Goal: Information Seeking & Learning: Learn about a topic

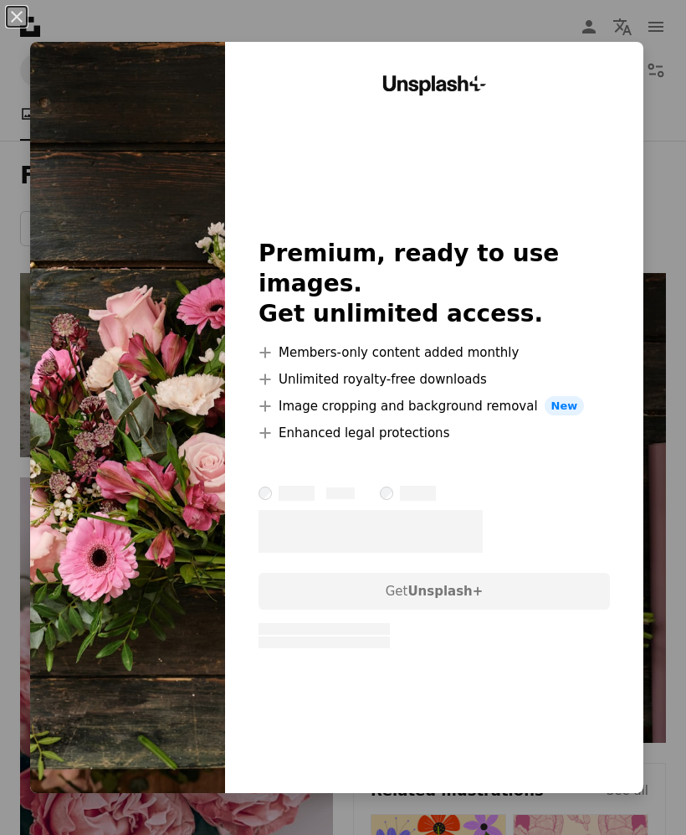
scroll to position [186, 0]
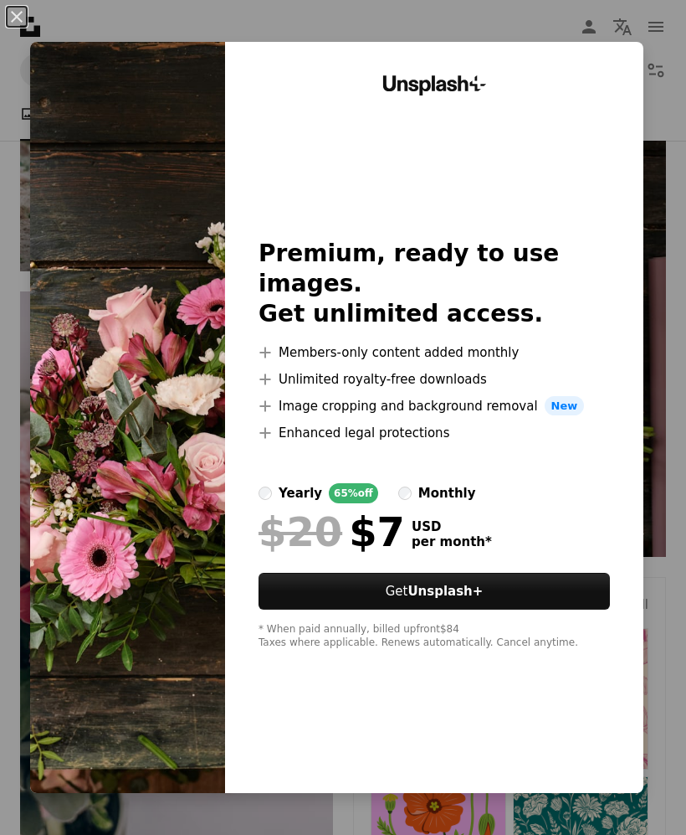
click at [476, 503] on div "monthly" at bounding box center [448, 493] width 58 height 20
click at [23, 8] on button "An X shape" at bounding box center [17, 17] width 20 height 20
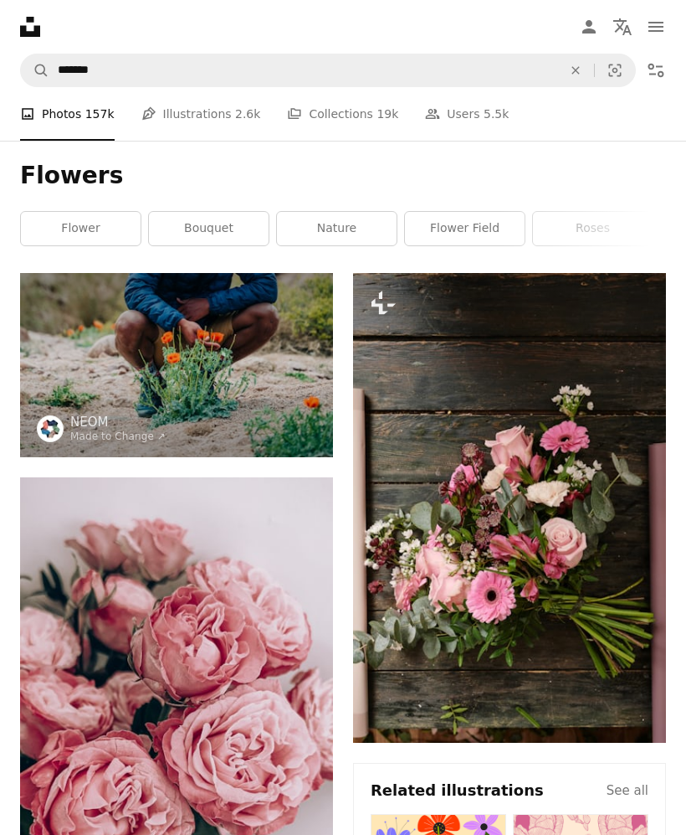
click at [393, 296] on icon "Plus sign for Unsplash+" at bounding box center [383, 303] width 27 height 27
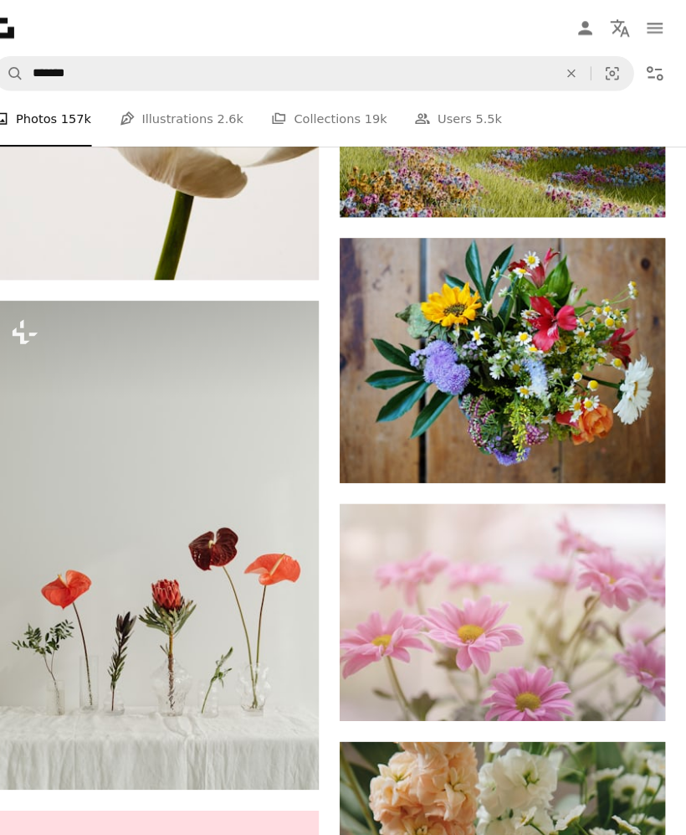
scroll to position [9901, 0]
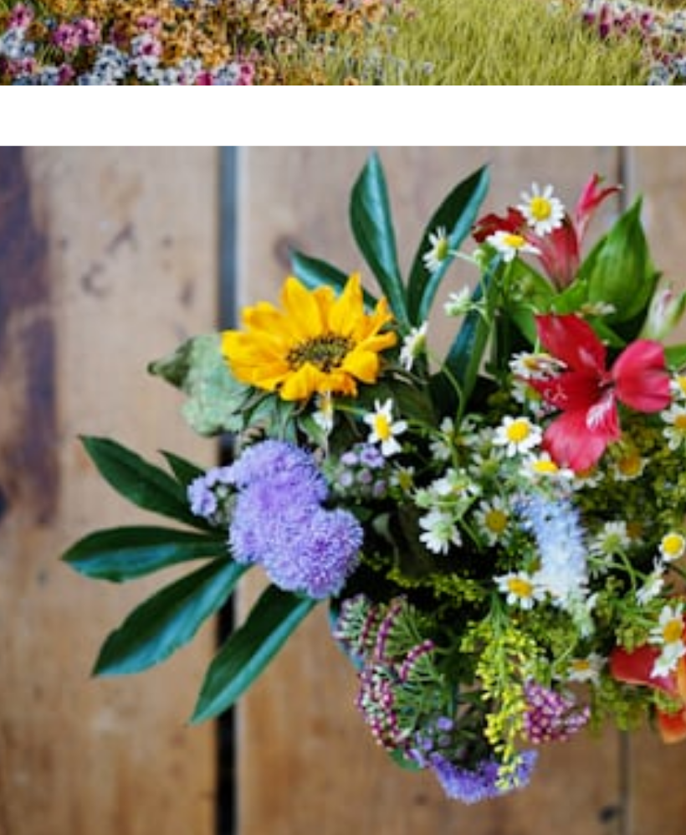
click at [370, 401] on img at bounding box center [383, 414] width 27 height 27
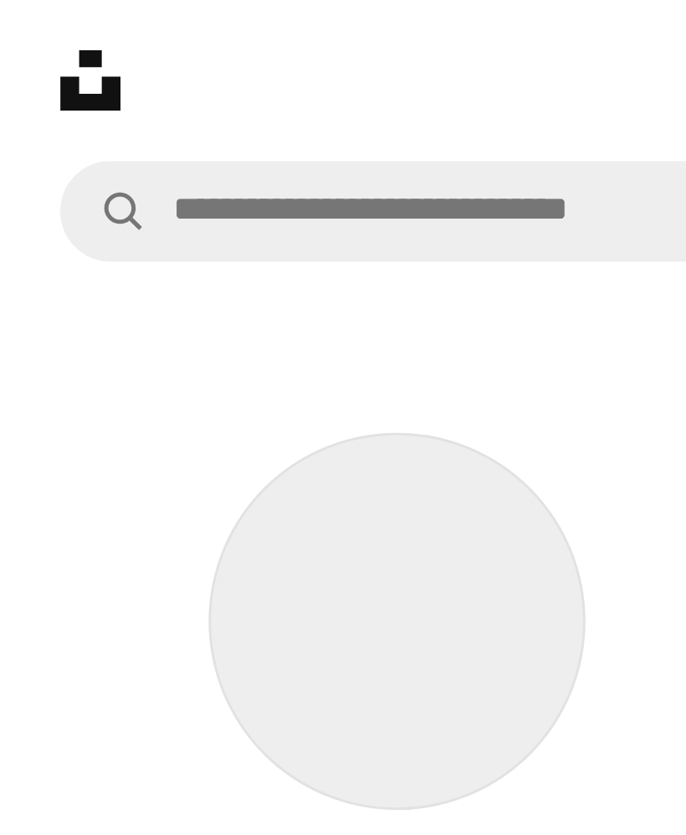
click at [46, 13] on icon "Unsplash logo Unsplash Home" at bounding box center [29, 26] width 33 height 33
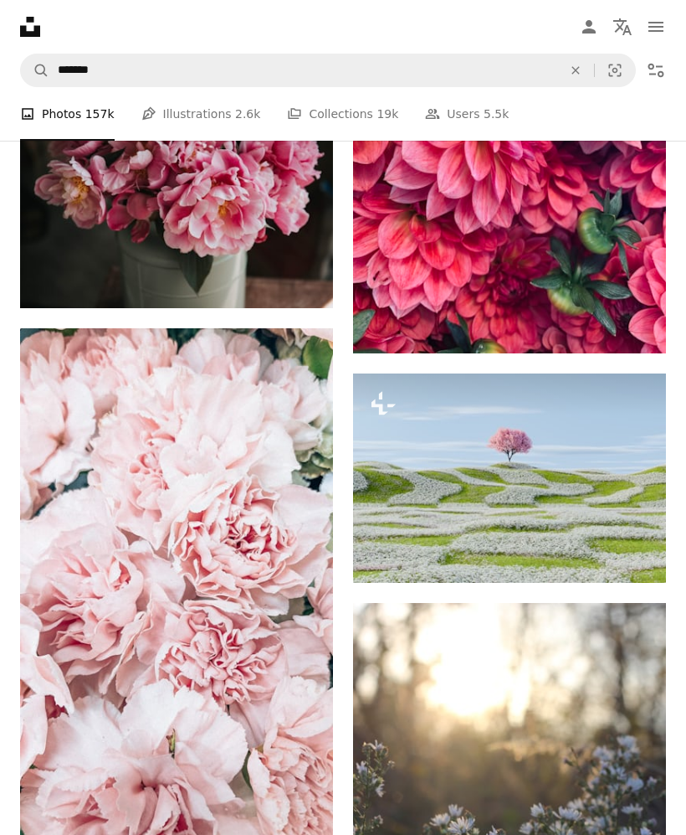
scroll to position [17155, 0]
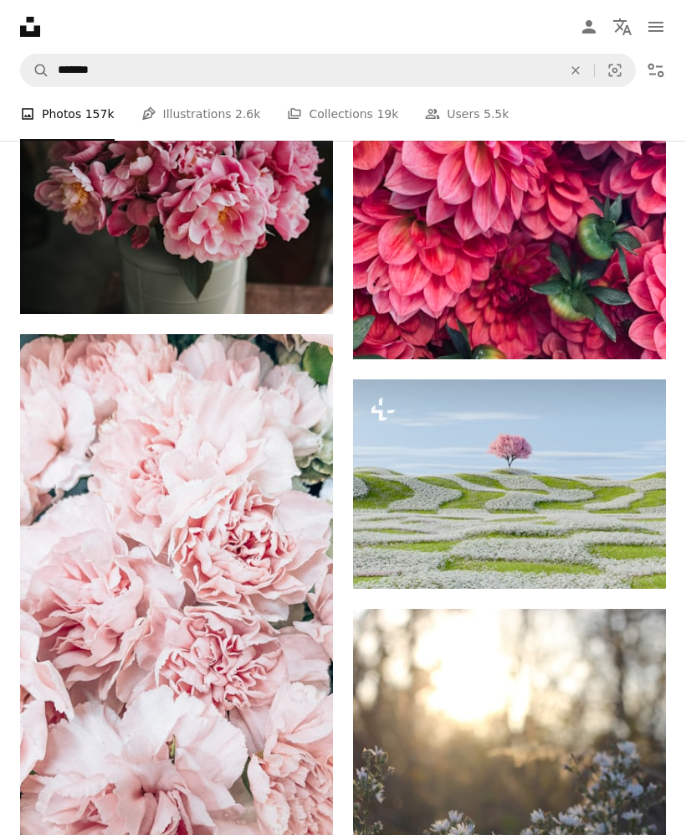
click at [649, 505] on img at bounding box center [509, 483] width 313 height 209
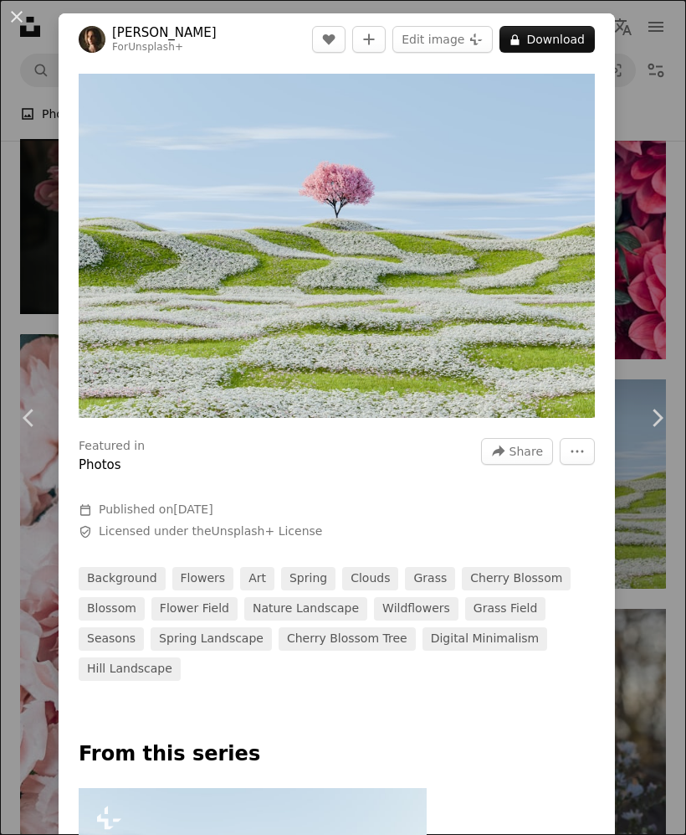
click at [680, 256] on div "An X shape Chevron left Chevron right [PERSON_NAME] For Unsplash+ A heart A plu…" at bounding box center [343, 417] width 686 height 835
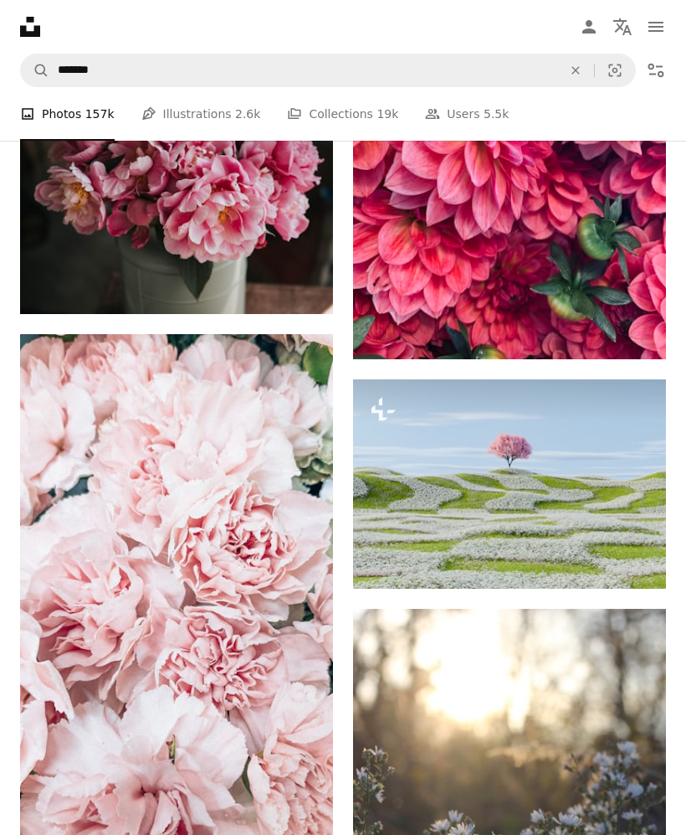
click at [624, 223] on img at bounding box center [509, 150] width 313 height 417
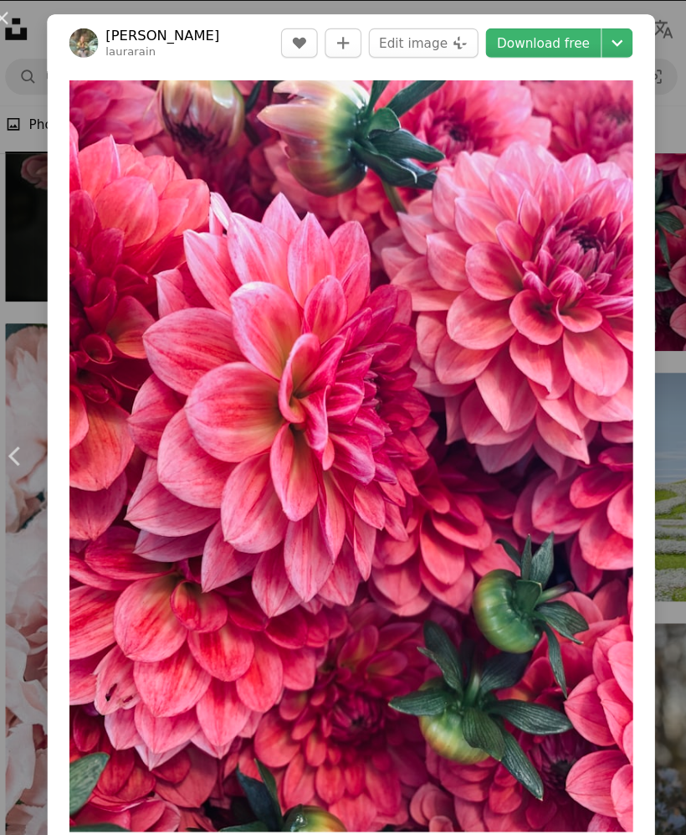
scroll to position [17197, 0]
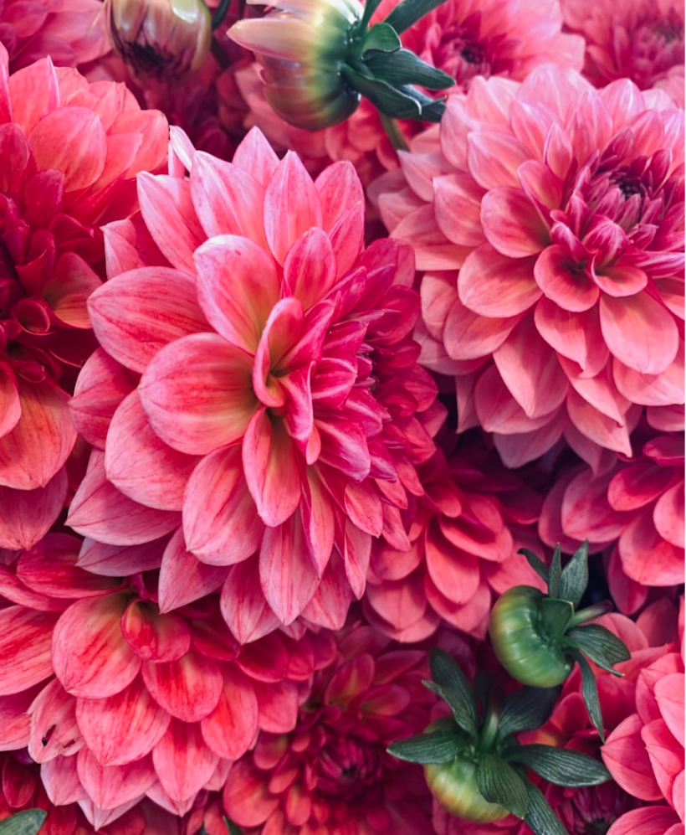
click at [379, 501] on img "Zoom in on this image" at bounding box center [337, 418] width 517 height 688
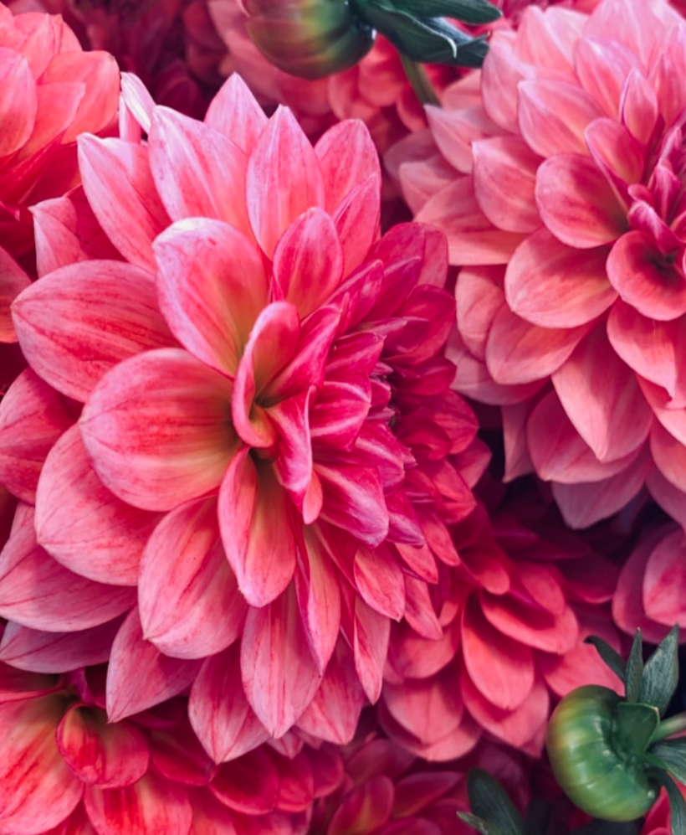
scroll to position [0, 0]
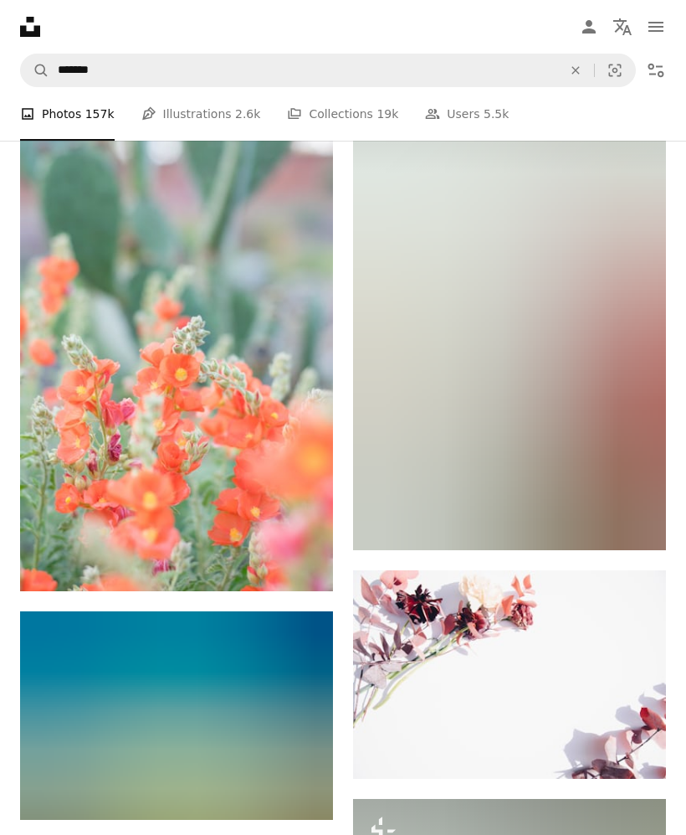
scroll to position [18199, 0]
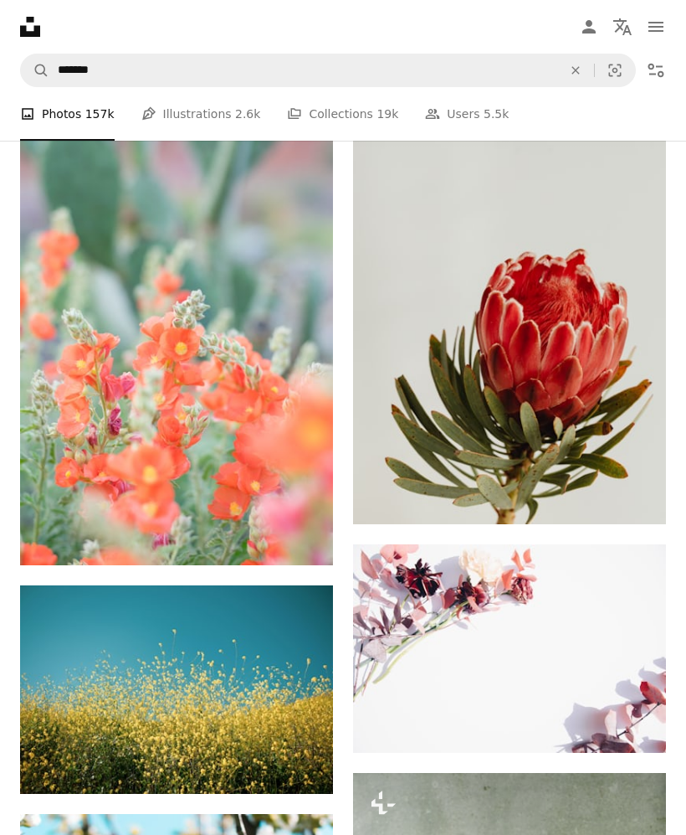
click at [269, 345] on img at bounding box center [176, 330] width 313 height 470
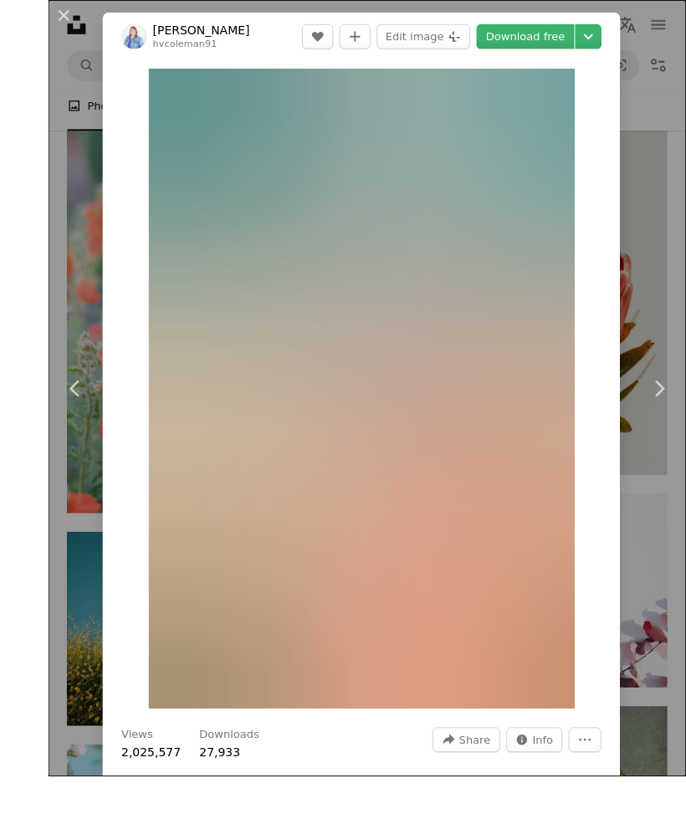
scroll to position [18353, 0]
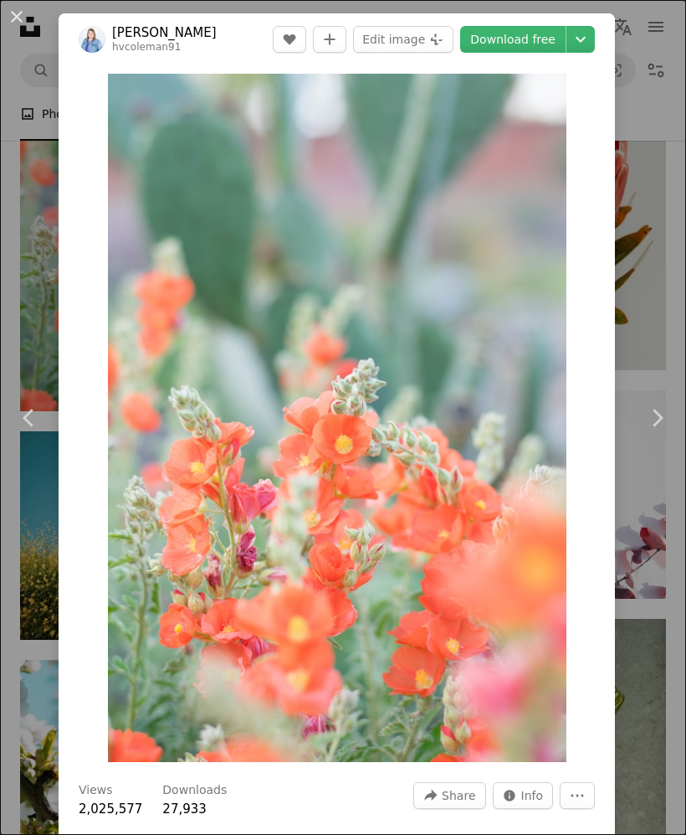
click at [19, 12] on button "An X shape" at bounding box center [17, 17] width 20 height 20
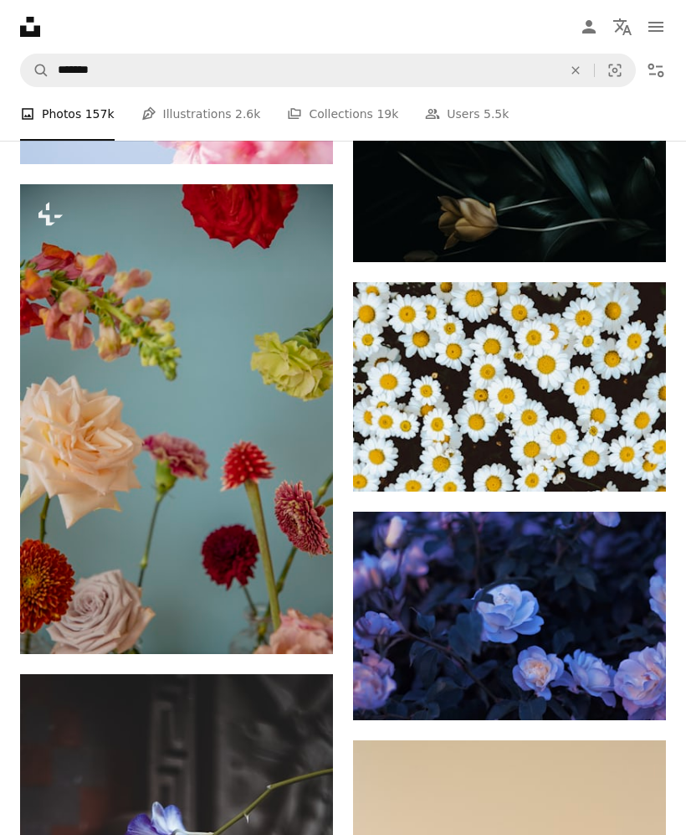
scroll to position [21246, 0]
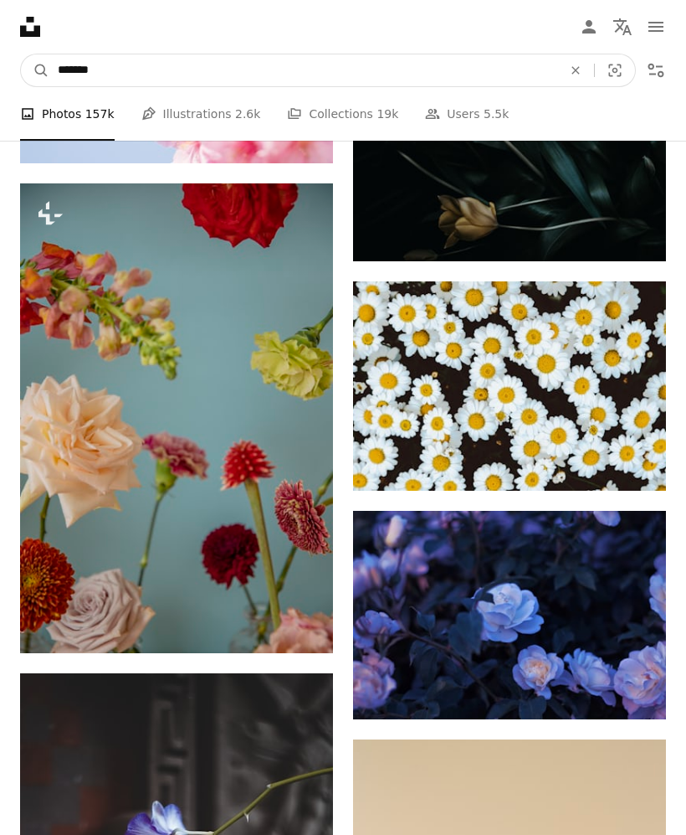
click at [323, 85] on input "*******" at bounding box center [303, 70] width 508 height 32
type input "*"
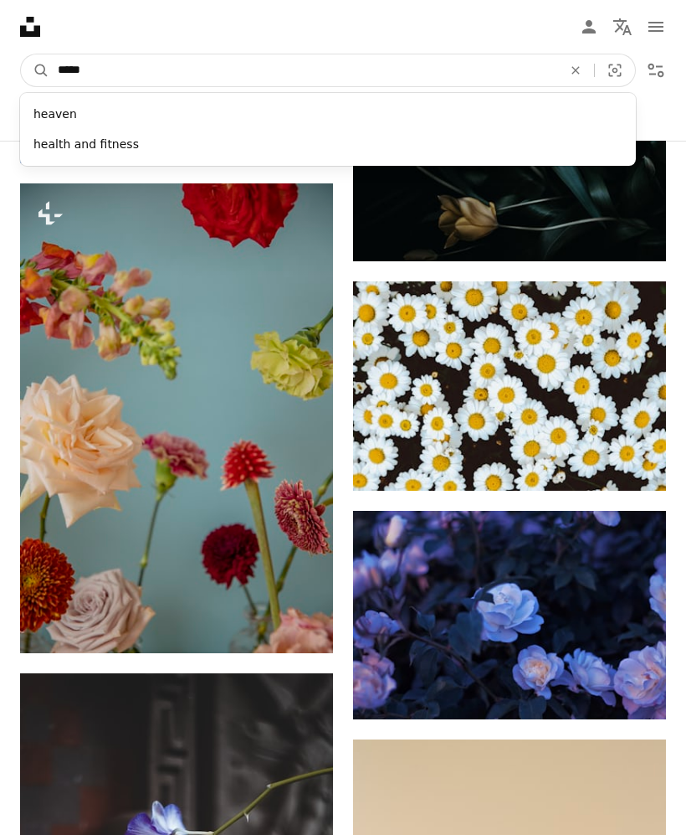
type input "******"
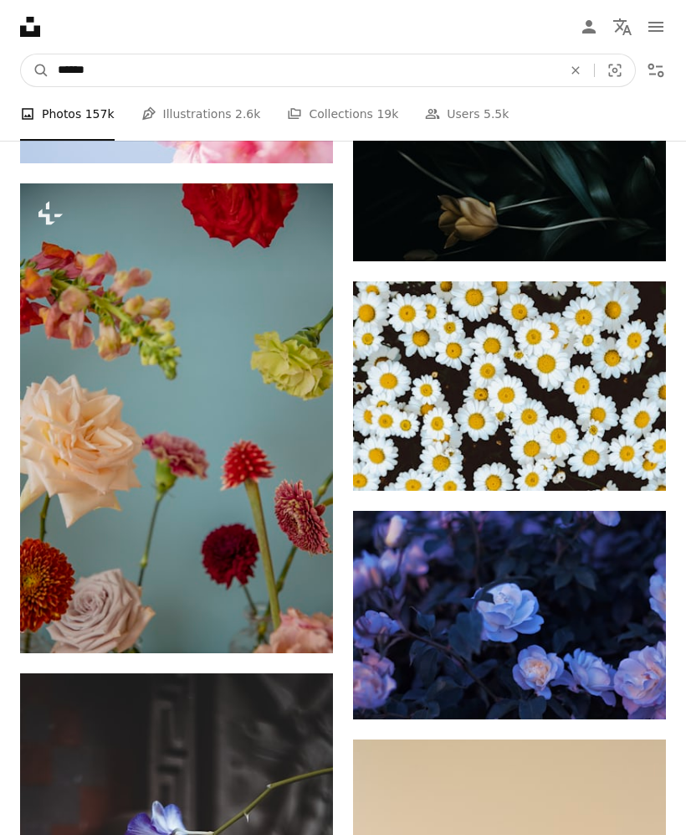
click at [35, 70] on button "A magnifying glass" at bounding box center [35, 70] width 28 height 32
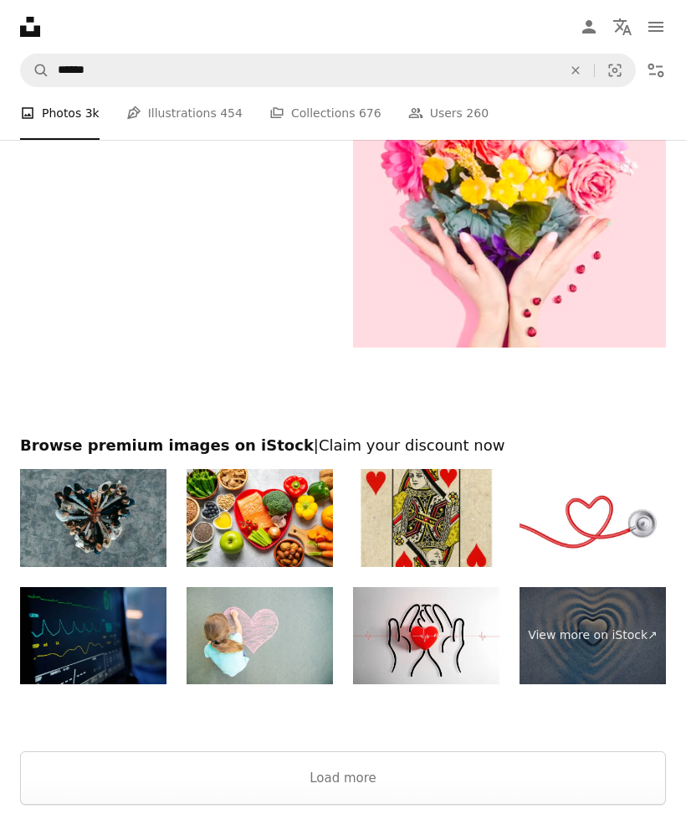
scroll to position [4201, 0]
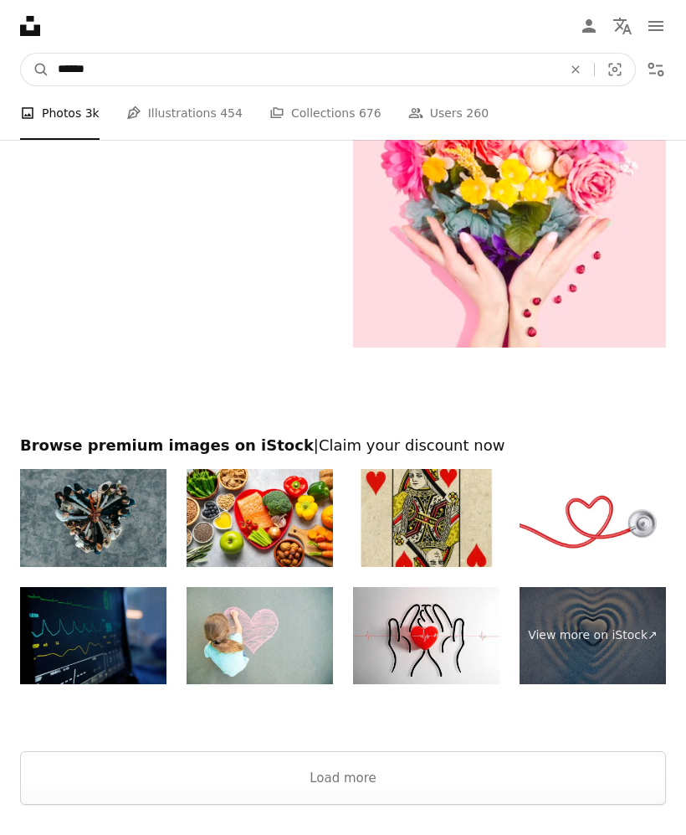
click at [167, 62] on input "******" at bounding box center [303, 70] width 508 height 32
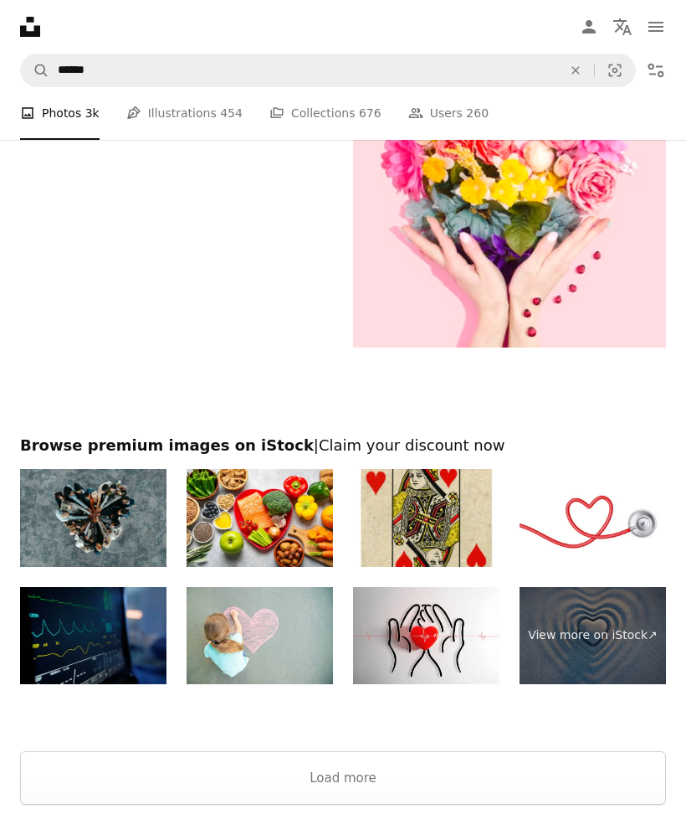
click at [169, 124] on link "Pen Tool Illustrations 454" at bounding box center [184, 114] width 116 height 54
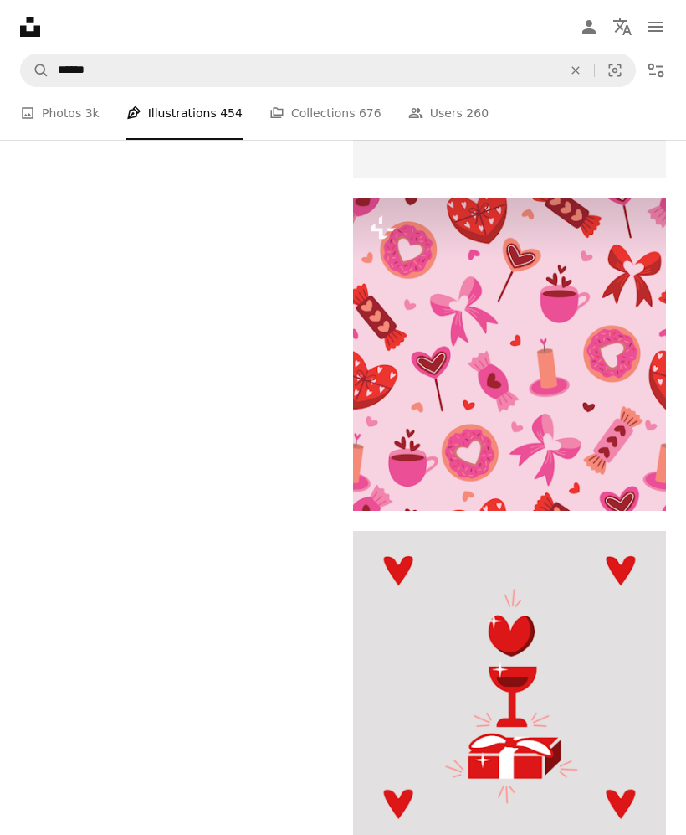
scroll to position [3868, 0]
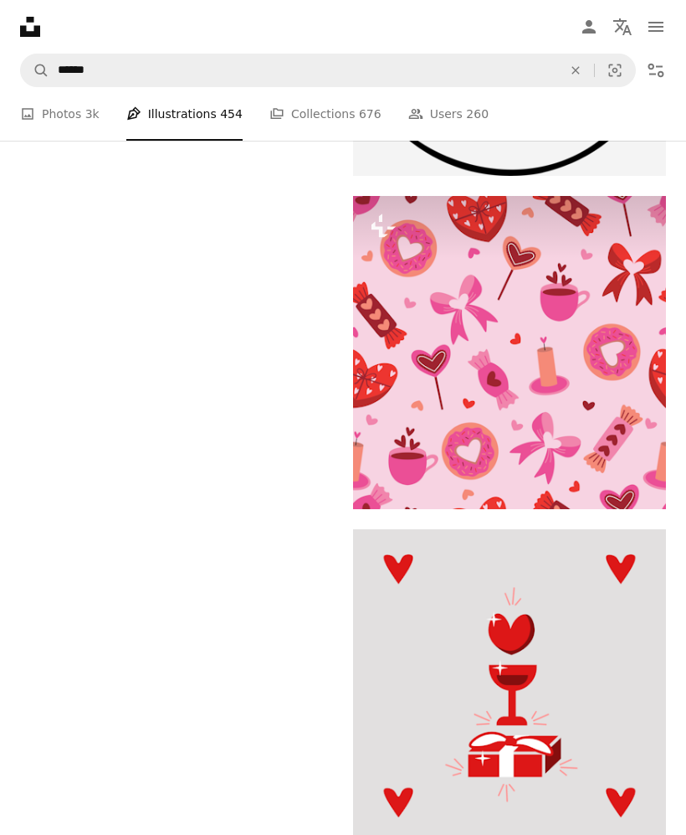
click at [332, 129] on link "A stack of folders Collections 676" at bounding box center [326, 114] width 112 height 54
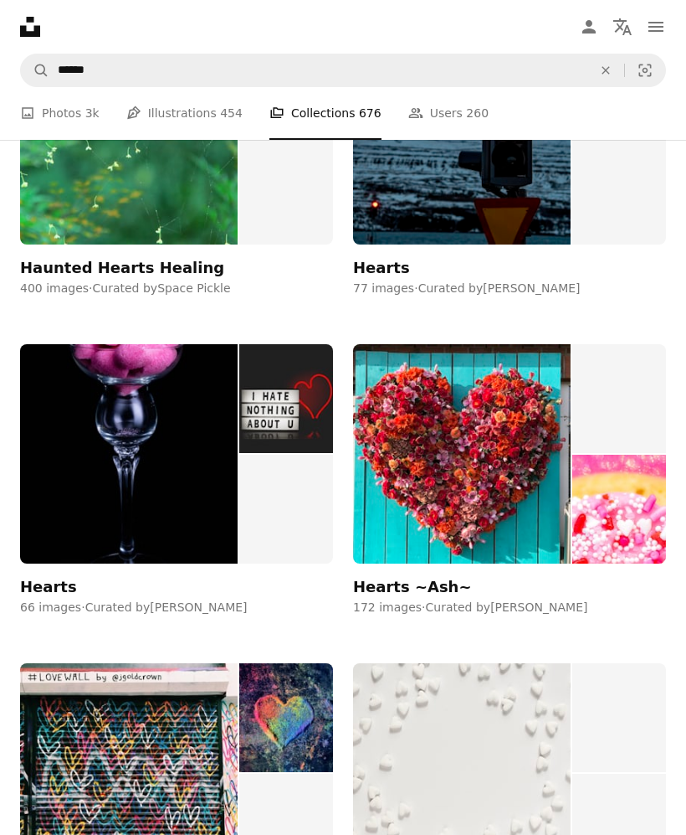
scroll to position [1712, 0]
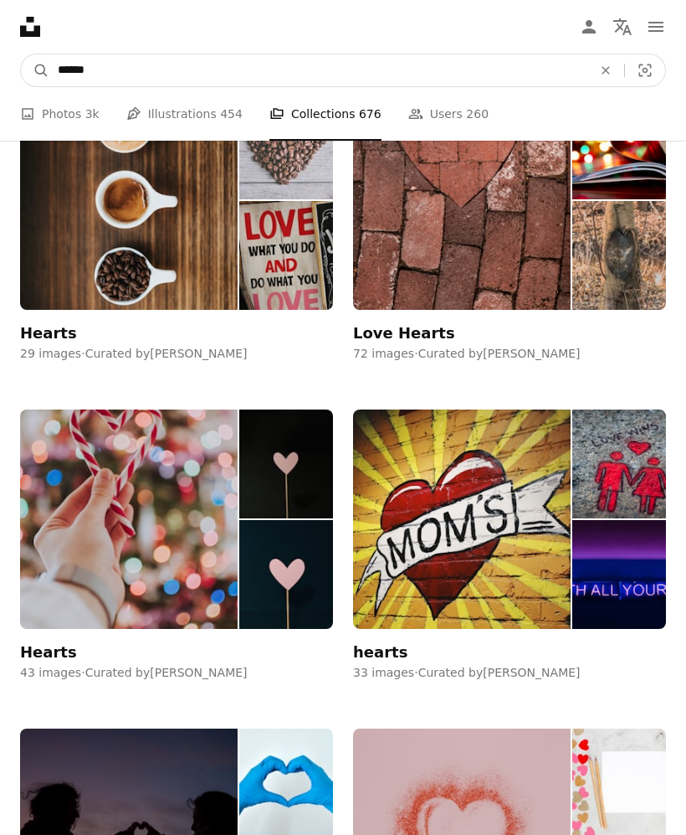
click at [409, 84] on input "******" at bounding box center [318, 70] width 538 height 32
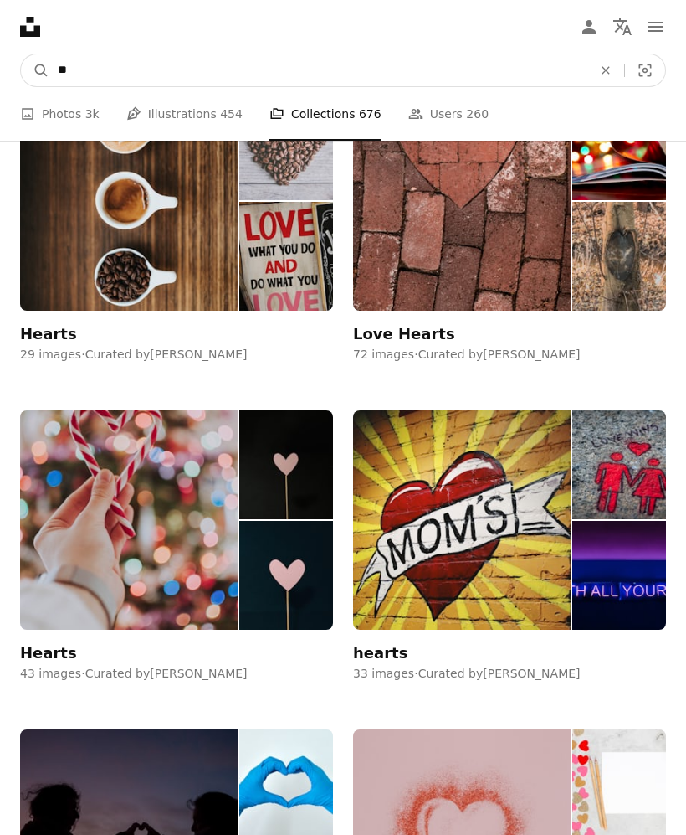
type input "*"
type input "******"
click at [35, 69] on button "A magnifying glass" at bounding box center [35, 70] width 28 height 32
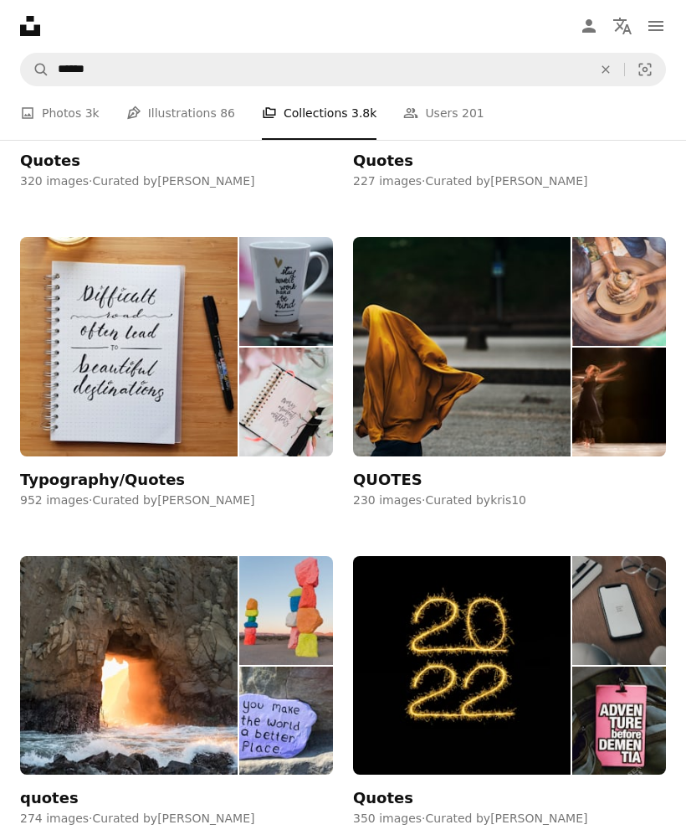
scroll to position [862, 0]
click at [224, 20] on nav "Unsplash logo Unsplash Home A photo Pen Tool A compass A stack of folders Downl…" at bounding box center [343, 27] width 686 height 54
click at [604, 70] on icon "An X shape" at bounding box center [606, 70] width 37 height 13
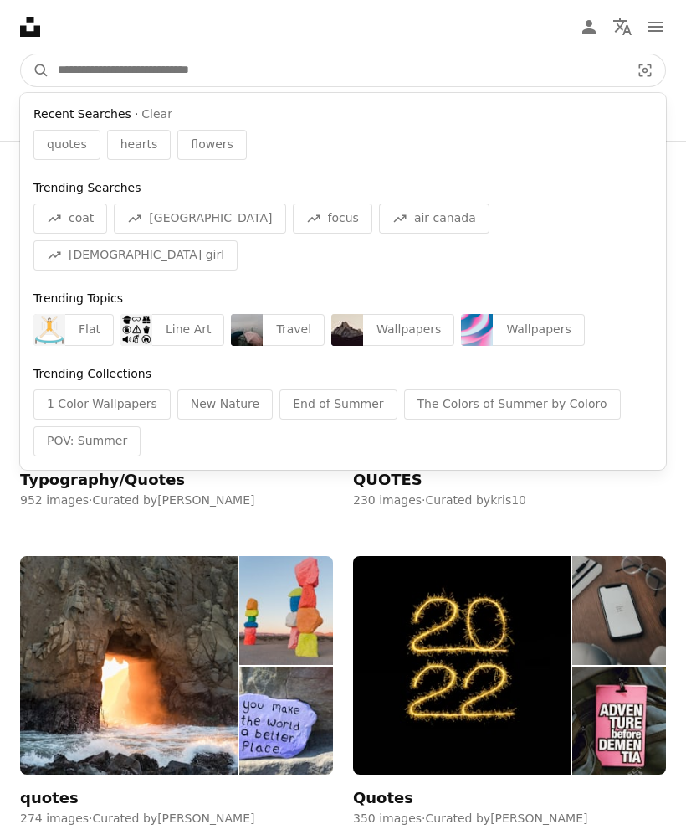
scroll to position [861, 0]
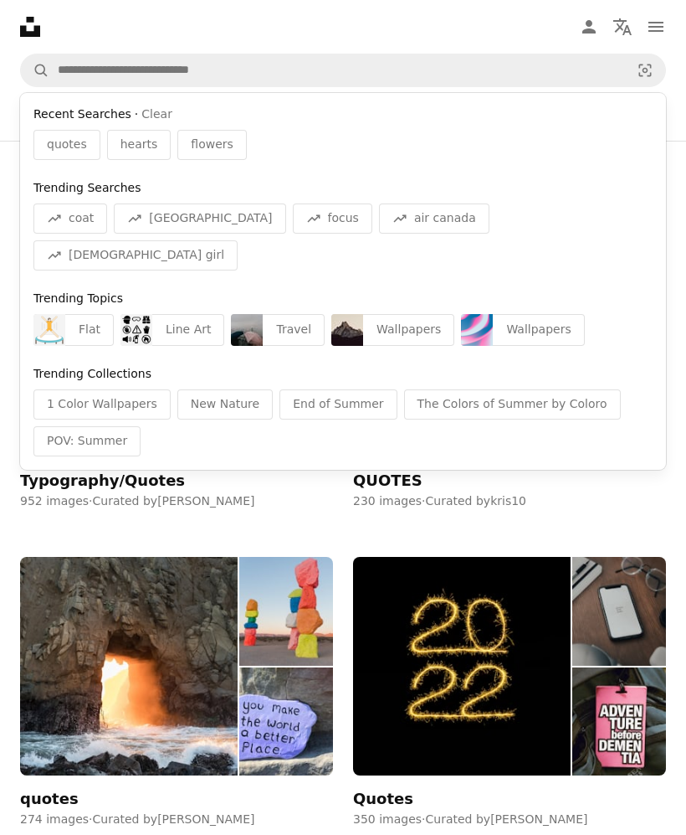
click at [119, 19] on nav "Unsplash logo Unsplash Home A photo Pen Tool A compass A stack of folders Downl…" at bounding box center [343, 27] width 686 height 54
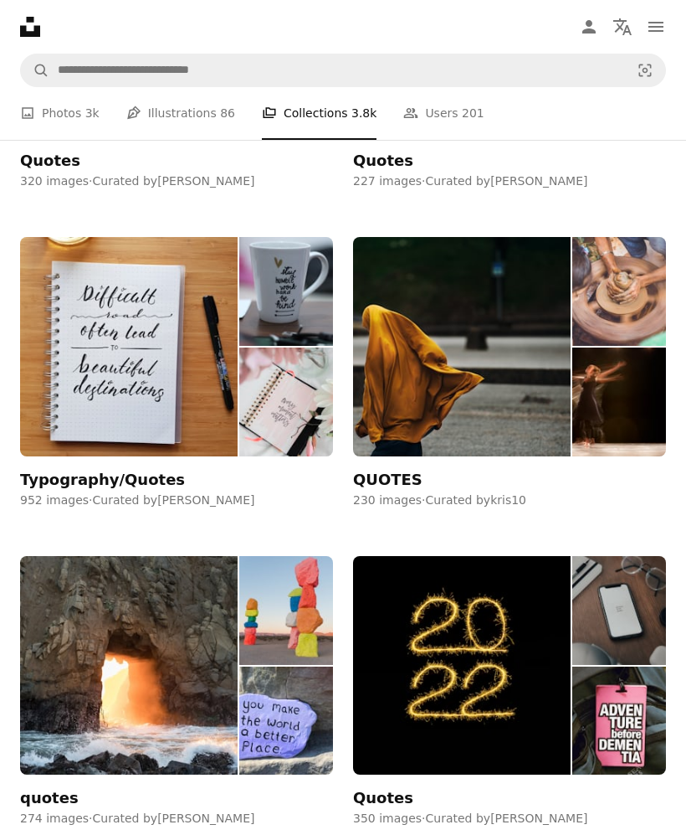
scroll to position [862, 0]
